Goal: Check status: Check status

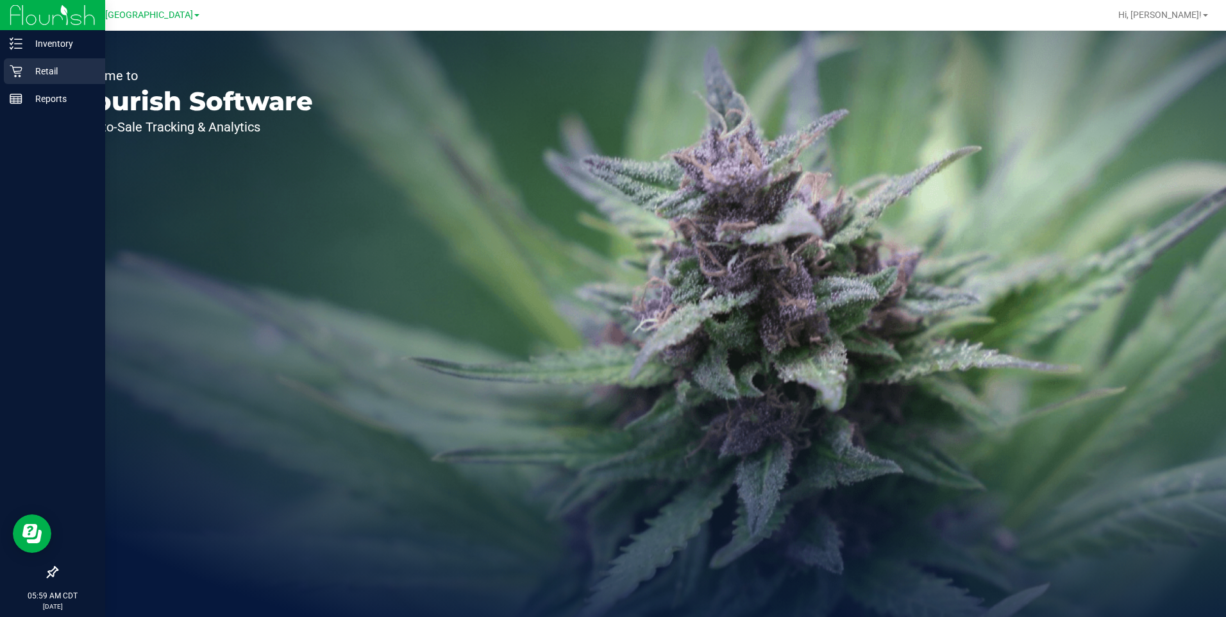
click at [53, 72] on p "Retail" at bounding box center [60, 71] width 77 height 15
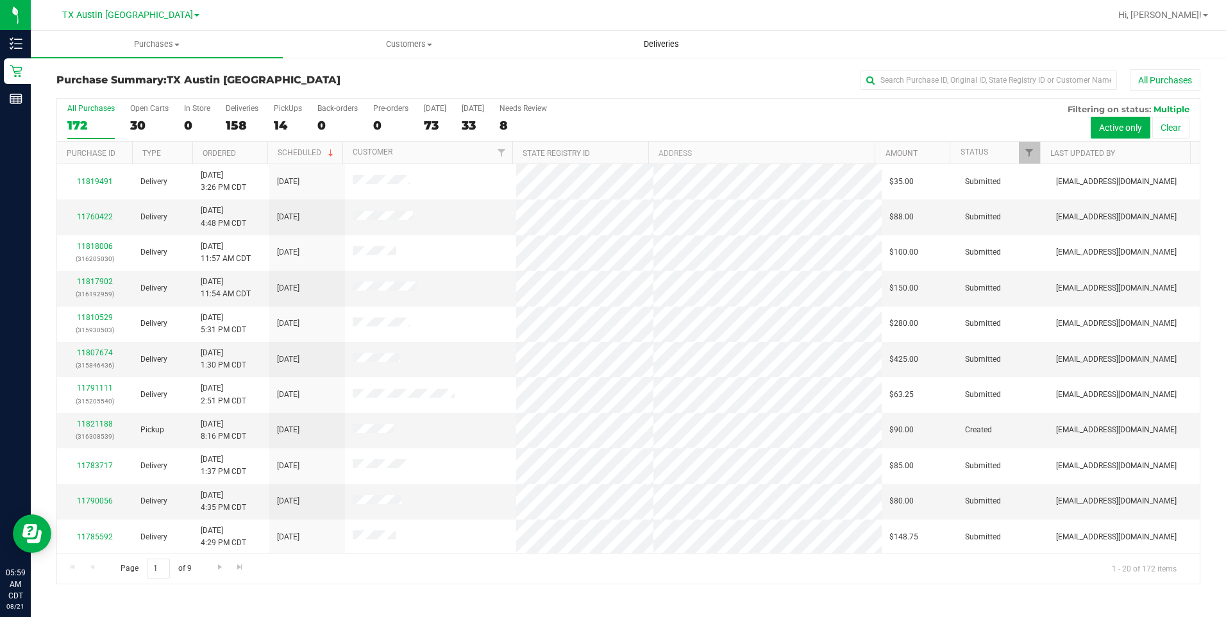
click at [459, 42] on span "Deliveries" at bounding box center [662, 44] width 70 height 12
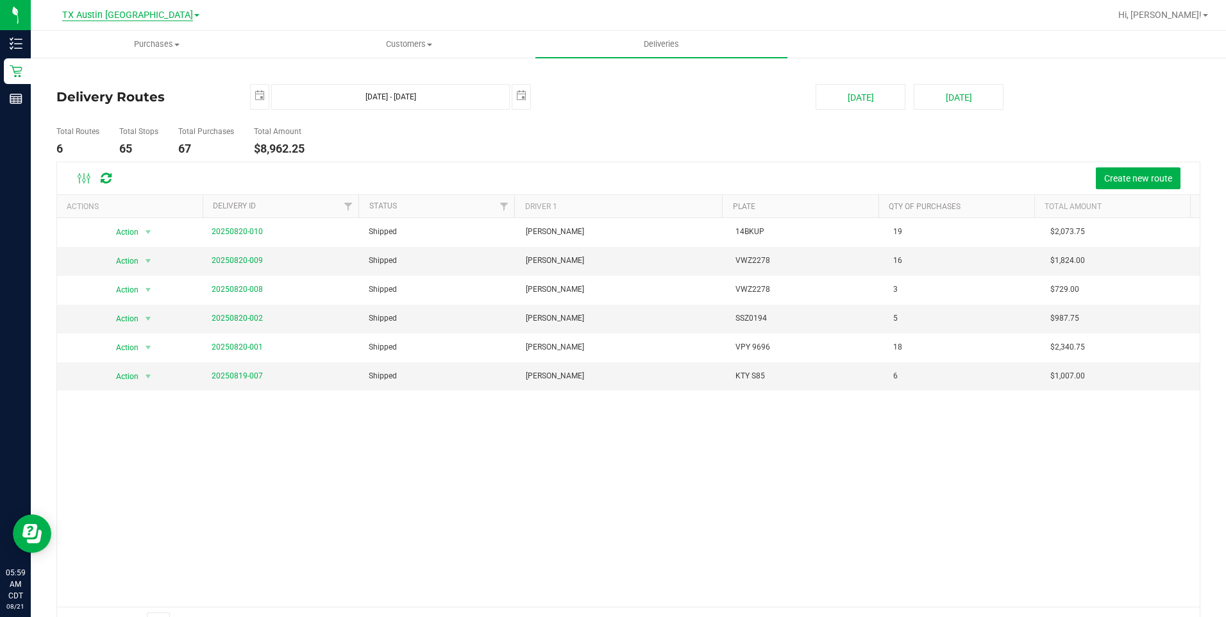
click at [133, 12] on span "TX Austin [GEOGRAPHIC_DATA]" at bounding box center [127, 16] width 131 height 12
click at [98, 62] on link "TX Plano Retail" at bounding box center [130, 62] width 187 height 17
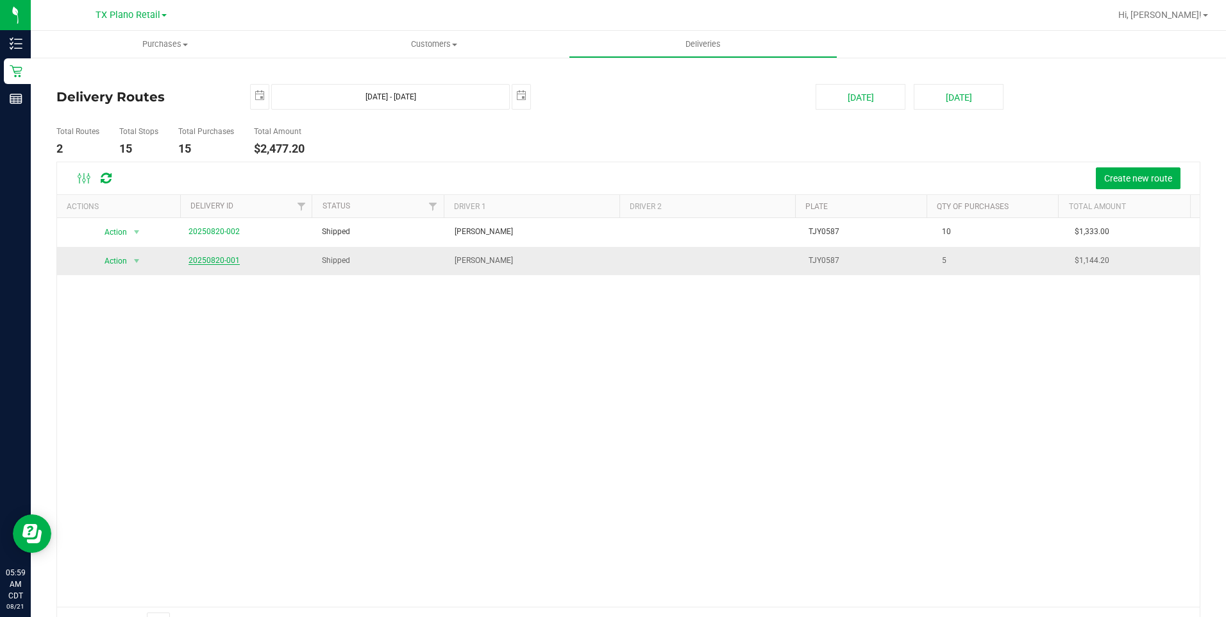
click at [208, 260] on link "20250820-001" at bounding box center [214, 260] width 51 height 9
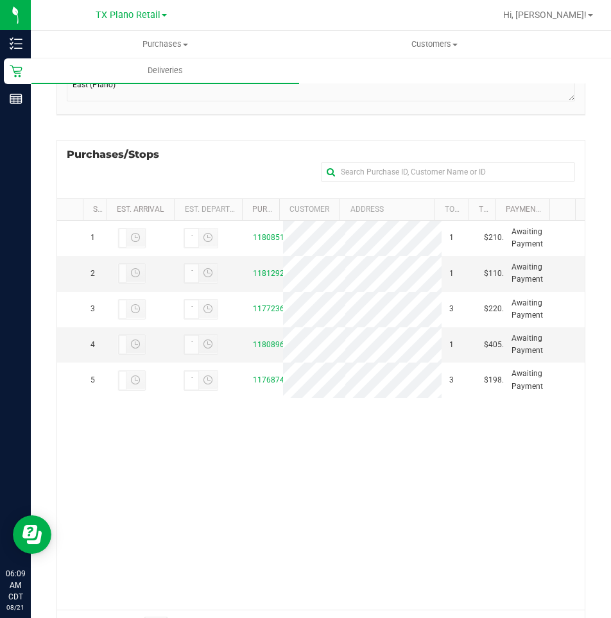
scroll to position [192, 0]
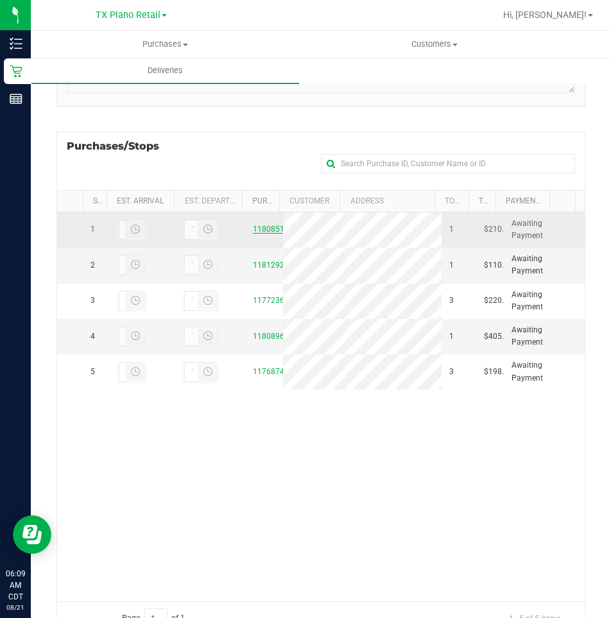
click at [265, 228] on link "11808510" at bounding box center [271, 229] width 36 height 9
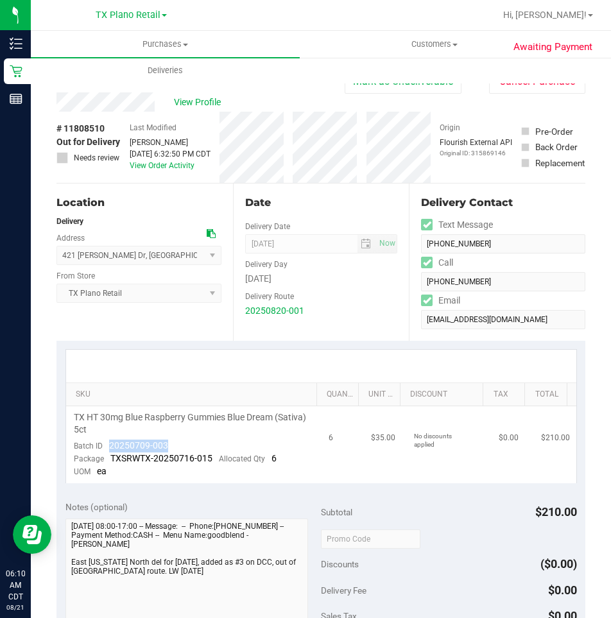
drag, startPoint x: 179, startPoint y: 442, endPoint x: 104, endPoint y: 442, distance: 75.1
click at [104, 442] on td "TX HT 30mg Blue Raspberry Gummies Blue Dream (Sativa) 5ct Batch ID 20250709-003…" at bounding box center [193, 444] width 255 height 77
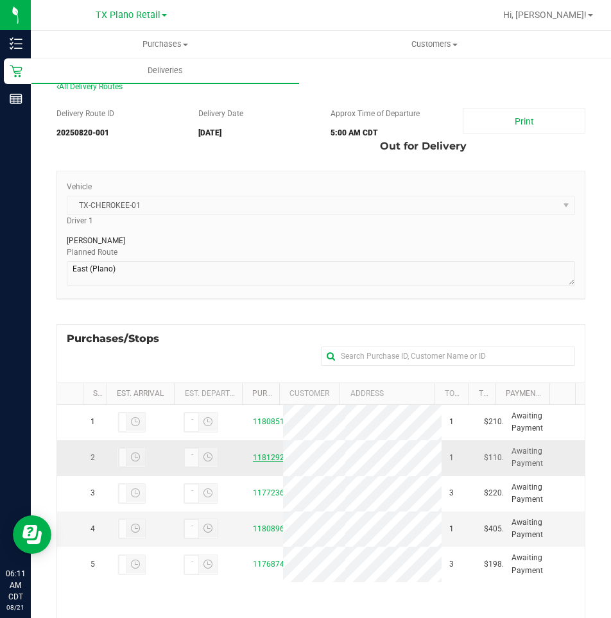
click at [262, 461] on link "11812926" at bounding box center [271, 457] width 36 height 9
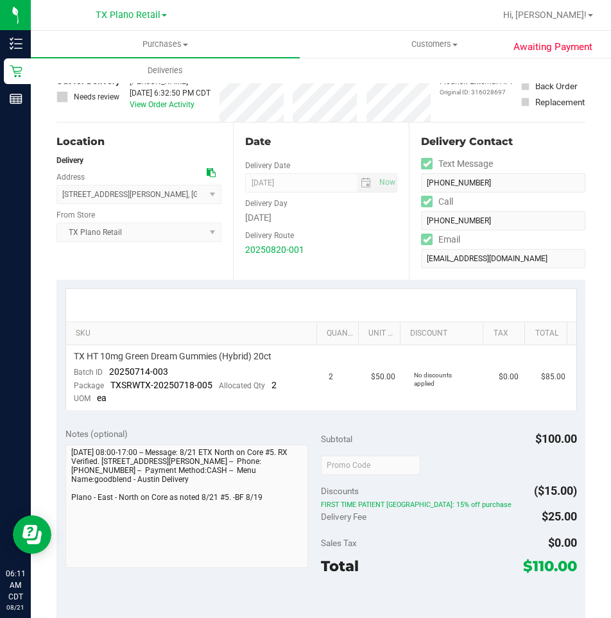
scroll to position [128, 0]
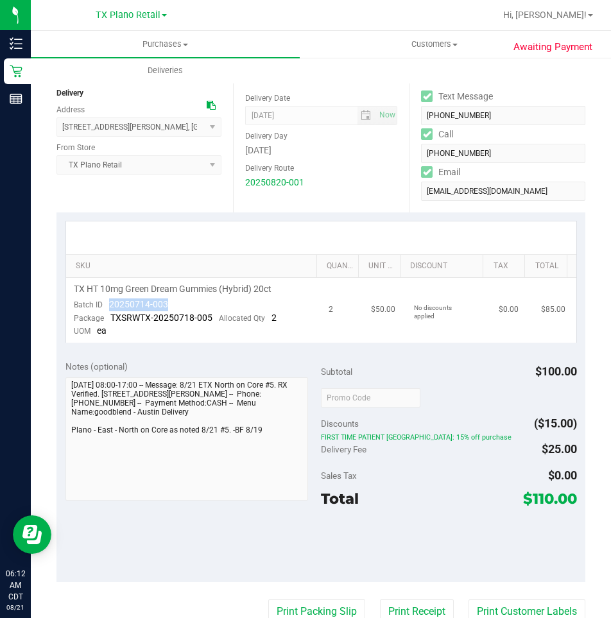
drag, startPoint x: 173, startPoint y: 305, endPoint x: 104, endPoint y: 305, distance: 68.6
click at [104, 305] on td "TX HT 10mg Green Dream Gummies (Hybrid) 20ct Batch ID 20250714-003 Package TXSR…" at bounding box center [193, 310] width 255 height 65
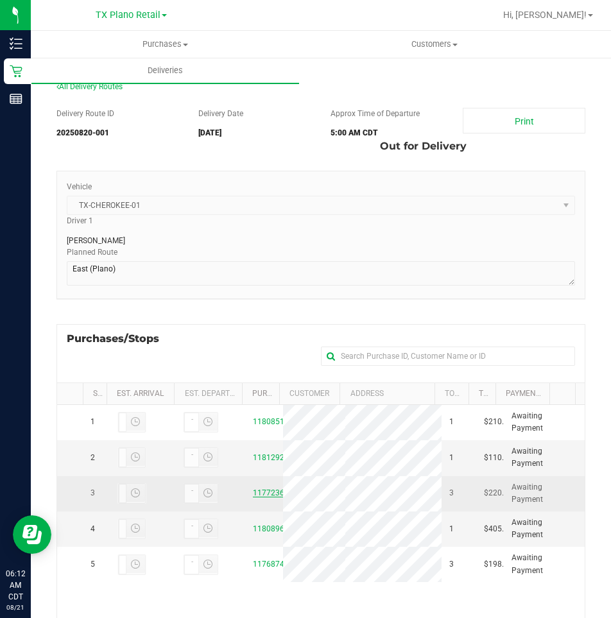
click at [261, 495] on div "11772369" at bounding box center [264, 493] width 22 height 12
click at [262, 495] on link "11772369" at bounding box center [271, 492] width 36 height 9
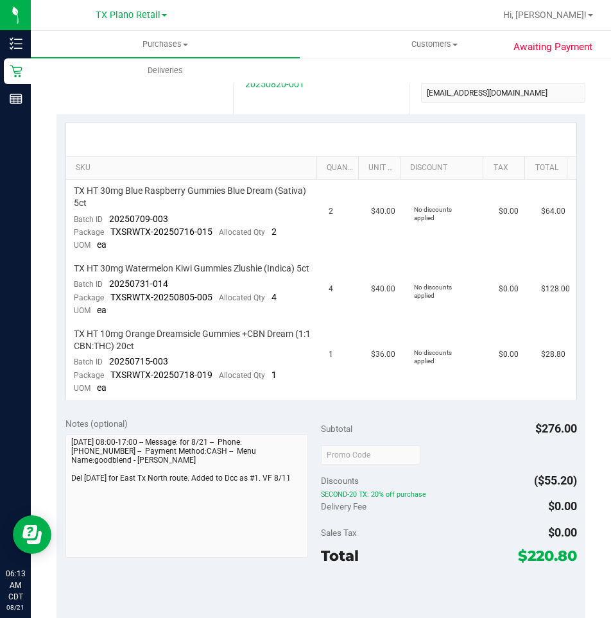
scroll to position [257, 0]
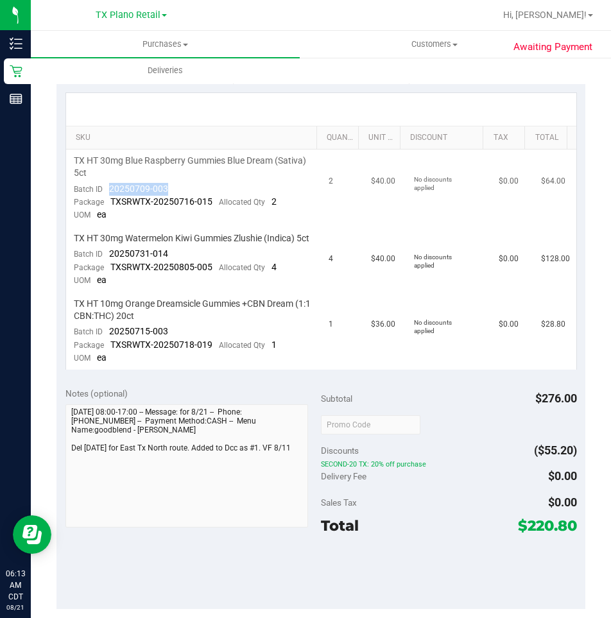
drag, startPoint x: 139, startPoint y: 187, endPoint x: 109, endPoint y: 187, distance: 30.1
click at [109, 187] on td "TX HT 30mg Blue Raspberry Gummies Blue Dream (Sativa) 5ct Batch ID 20250709-003…" at bounding box center [193, 188] width 255 height 78
drag, startPoint x: 167, startPoint y: 262, endPoint x: 105, endPoint y: 264, distance: 62.9
click at [105, 264] on td "TX HT 30mg Watermelon Kiwi Gummies Zlushie (Indica) 5ct Batch ID 20250731-014 P…" at bounding box center [193, 259] width 255 height 65
drag, startPoint x: 171, startPoint y: 344, endPoint x: 110, endPoint y: 341, distance: 60.4
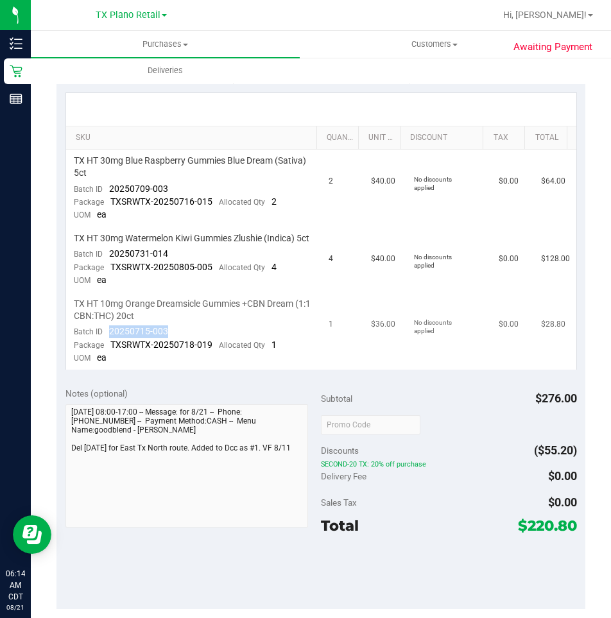
click at [110, 341] on td "TX HT 10mg Orange Dreamsicle Gummies +CBN Dream (1:1 CBN:THC) 20ct Batch ID 202…" at bounding box center [193, 331] width 255 height 77
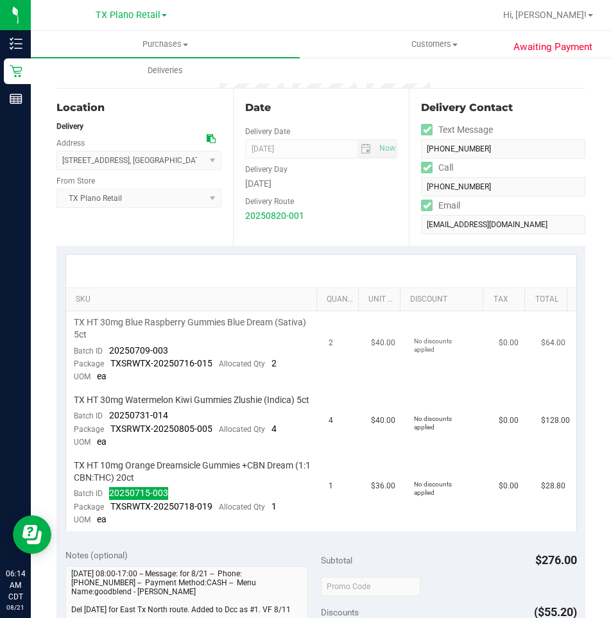
scroll to position [0, 0]
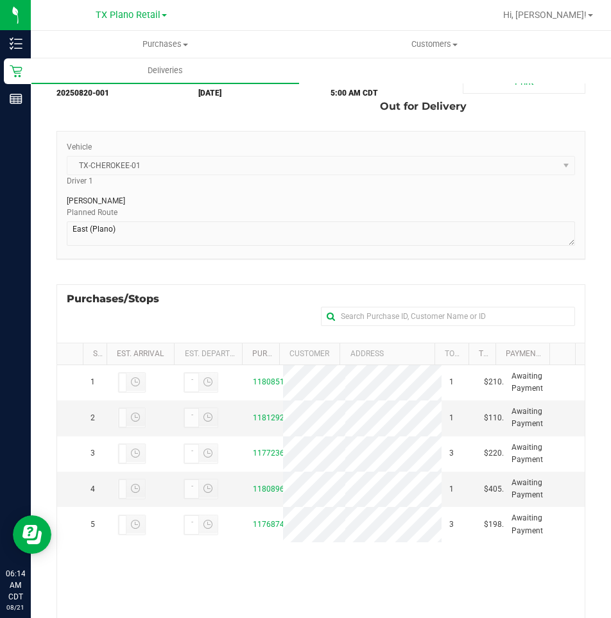
scroll to position [192, 0]
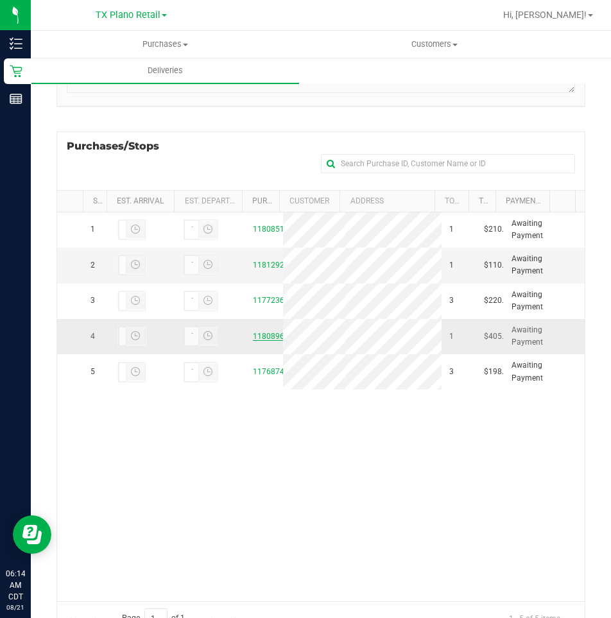
click at [264, 341] on link "11808961" at bounding box center [271, 336] width 36 height 9
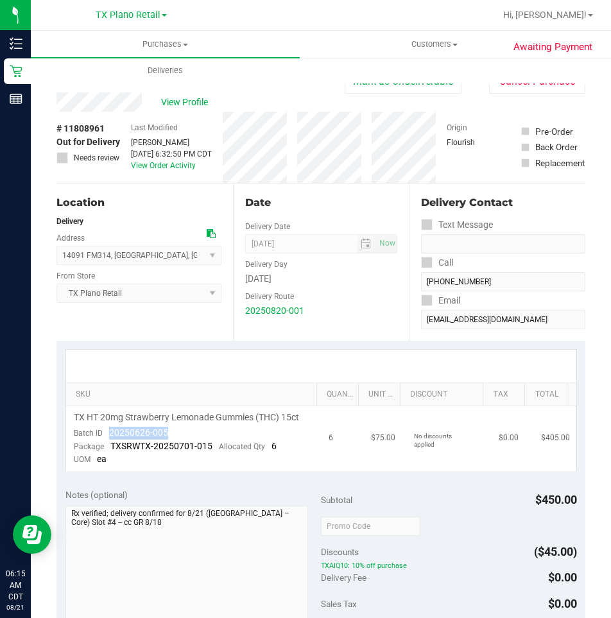
drag, startPoint x: 178, startPoint y: 438, endPoint x: 110, endPoint y: 430, distance: 69.1
click at [110, 430] on td "TX HT 20mg Strawberry Lemonade Gummies (THC) 15ct Batch ID 20250626-005 Package…" at bounding box center [193, 438] width 255 height 65
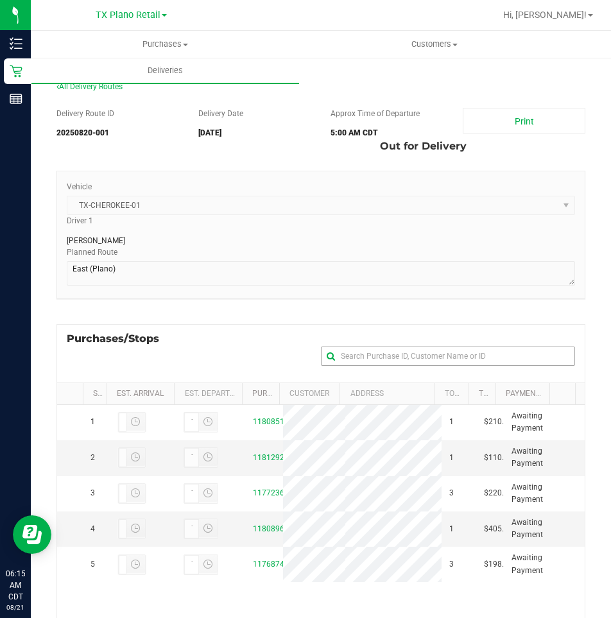
scroll to position [244, 0]
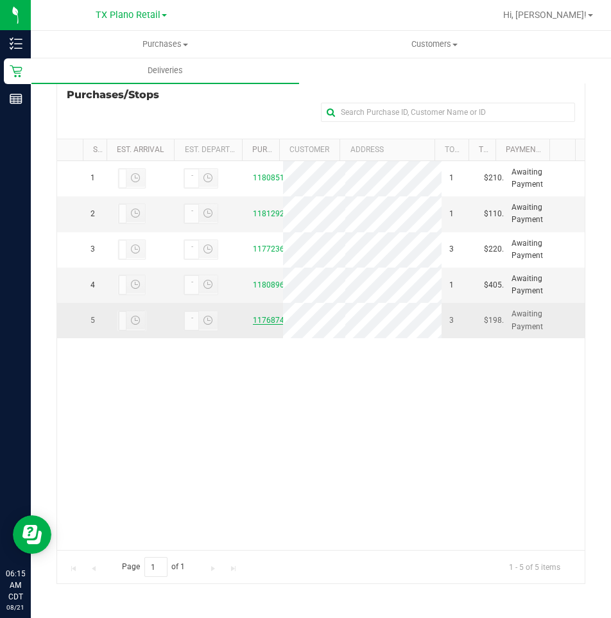
click at [261, 325] on link "11768741" at bounding box center [271, 320] width 36 height 9
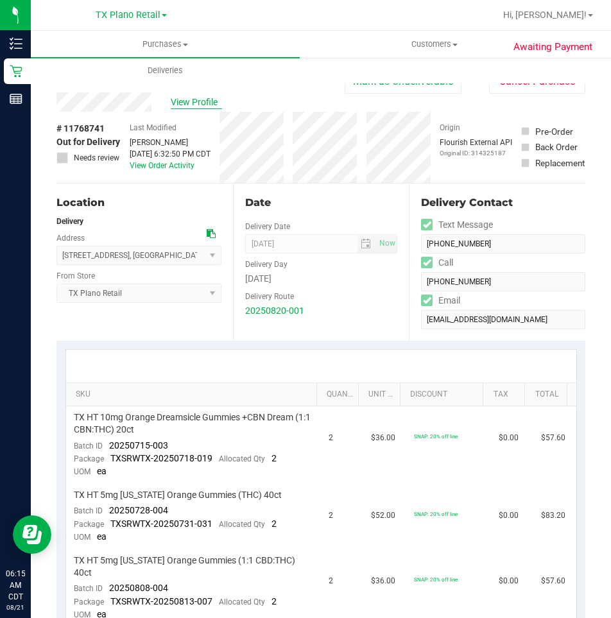
click at [182, 98] on span "View Profile" at bounding box center [196, 102] width 51 height 13
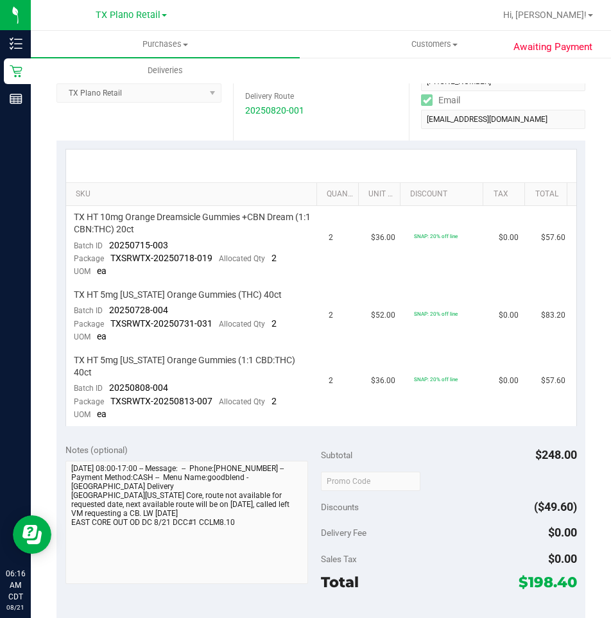
scroll to position [257, 0]
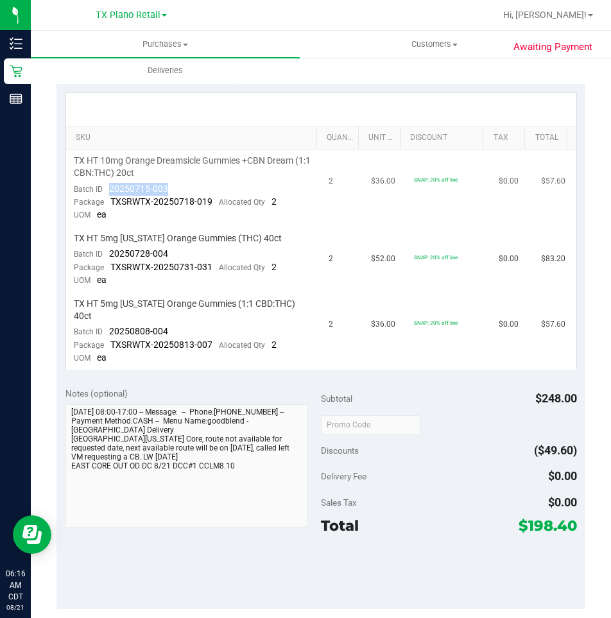
drag, startPoint x: 169, startPoint y: 189, endPoint x: 109, endPoint y: 188, distance: 59.7
click at [109, 188] on td "TX HT 10mg Orange Dreamsicle Gummies +CBN Dream (1:1 CBN:THC) 20ct Batch ID 202…" at bounding box center [193, 188] width 255 height 78
drag, startPoint x: 168, startPoint y: 255, endPoint x: 110, endPoint y: 252, distance: 58.5
click at [110, 252] on td "TX HT 5mg [US_STATE] Orange Gummies (THC) 40ct Batch ID 20250728-004 Package TX…" at bounding box center [193, 259] width 255 height 65
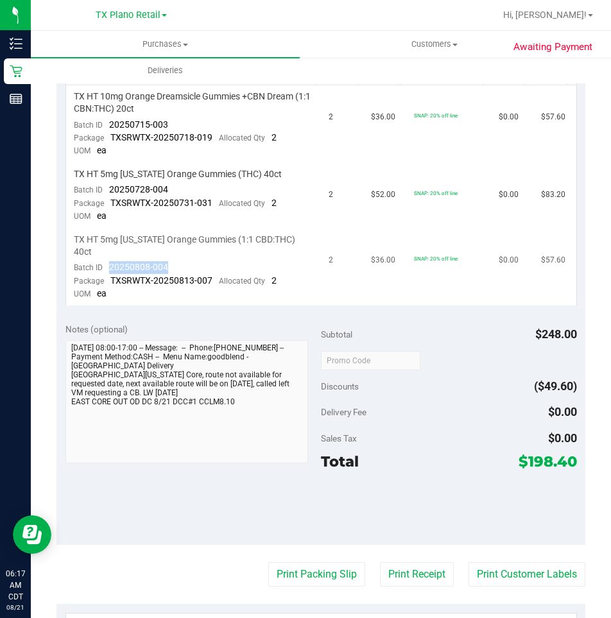
drag, startPoint x: 174, startPoint y: 254, endPoint x: 108, endPoint y: 254, distance: 66.1
click at [108, 254] on td "TX HT 5mg [US_STATE] Orange Gummies (1:1 CBD:THC) 40ct Batch ID 20250808-004 Pa…" at bounding box center [193, 266] width 255 height 77
